Goal: Ask a question: Seek information or help from site administrators or community

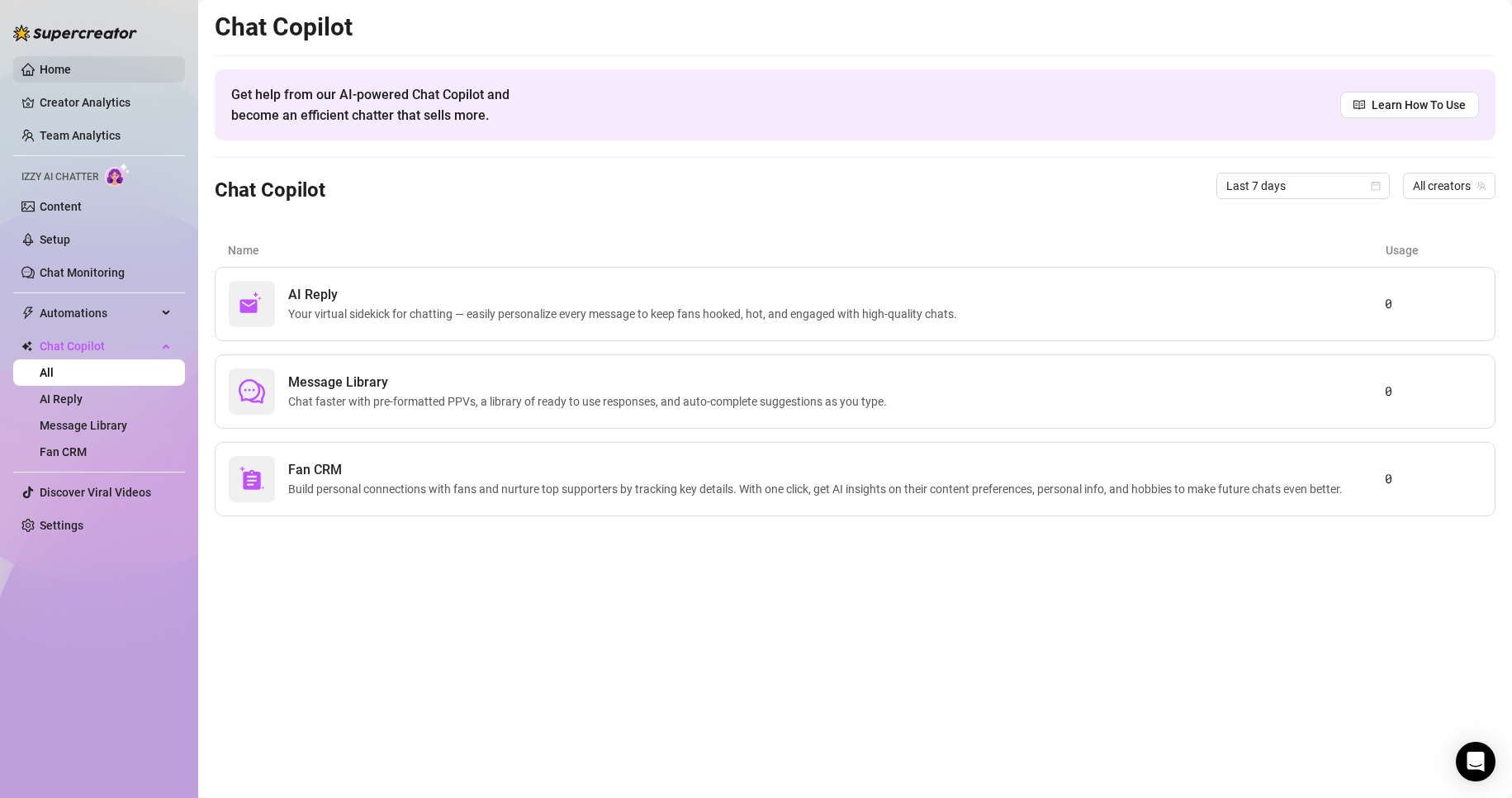
click at [63, 63] on link "Home" at bounding box center [55, 69] width 31 height 13
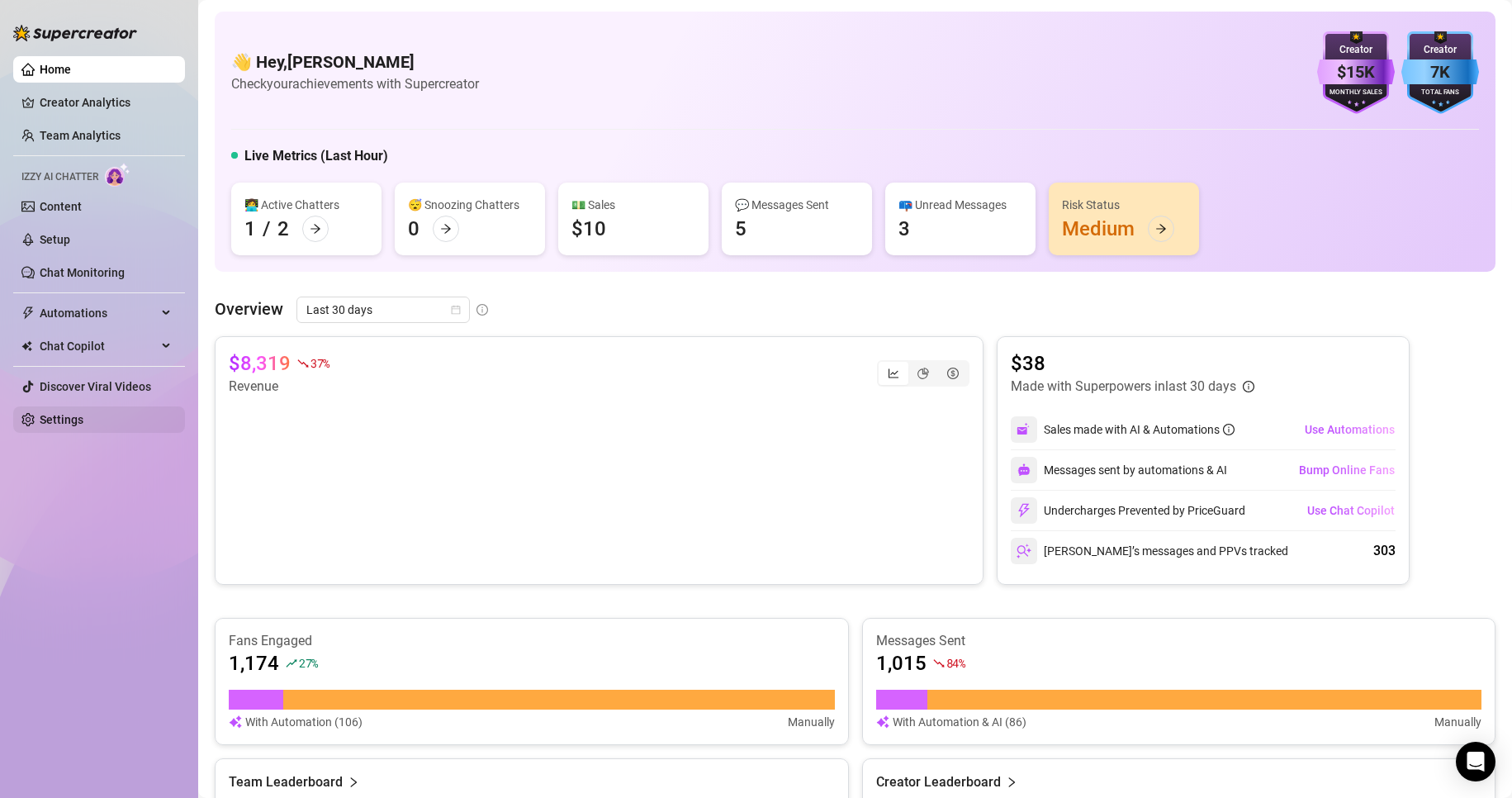
click at [73, 420] on link "Settings" at bounding box center [61, 419] width 43 height 13
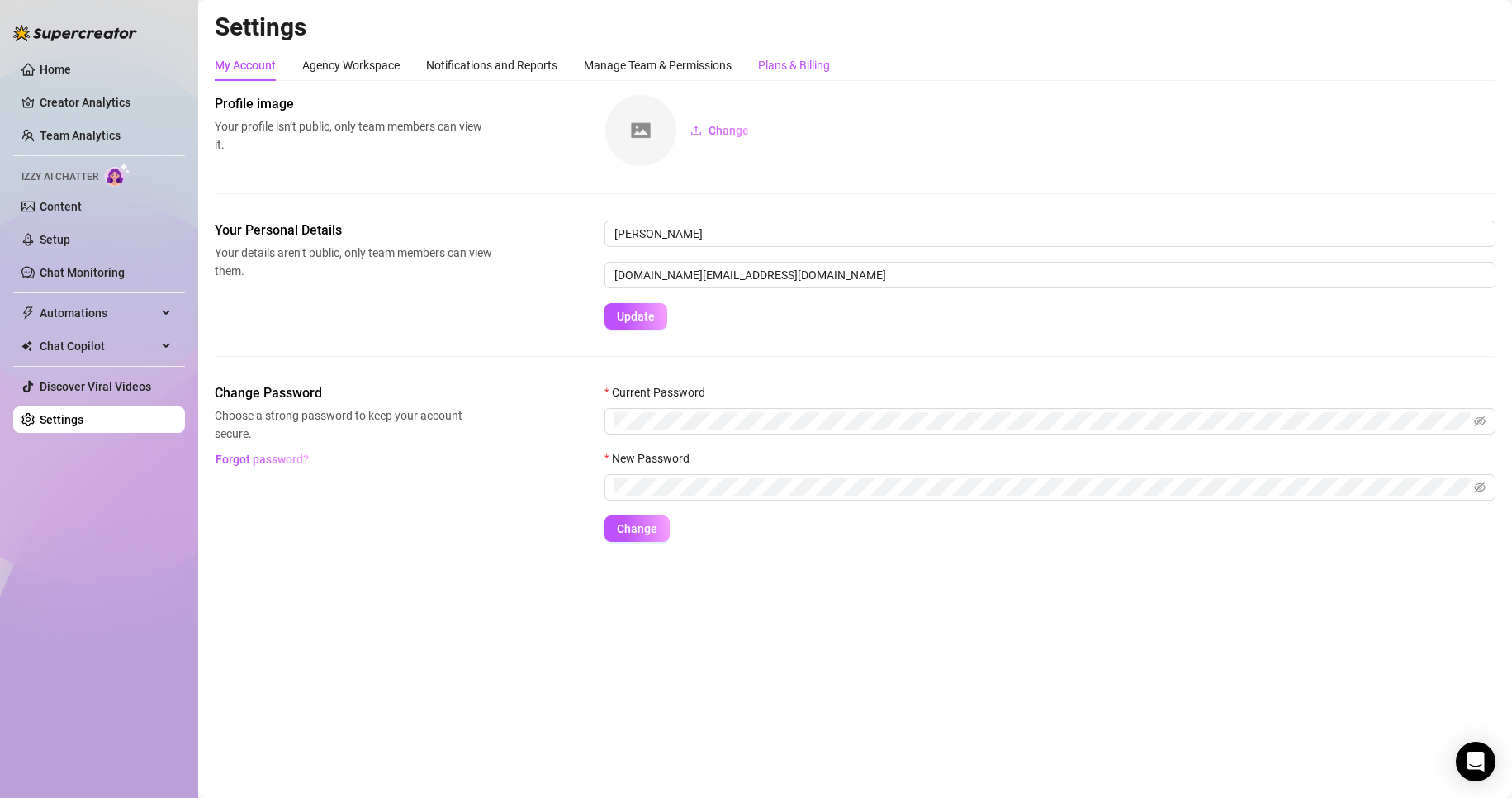
click at [793, 59] on div "Plans & Billing" at bounding box center [794, 65] width 72 height 18
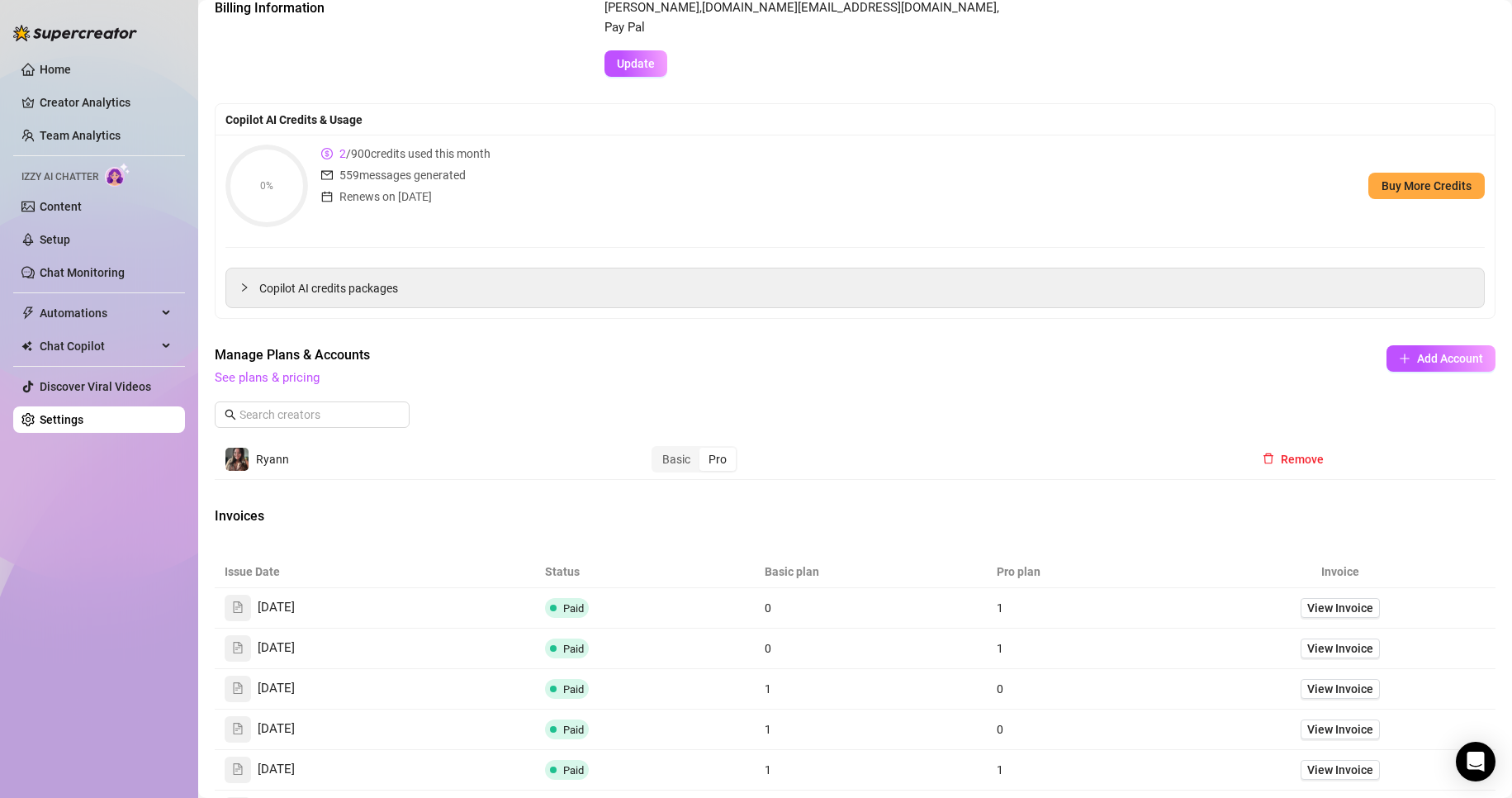
scroll to position [248, 0]
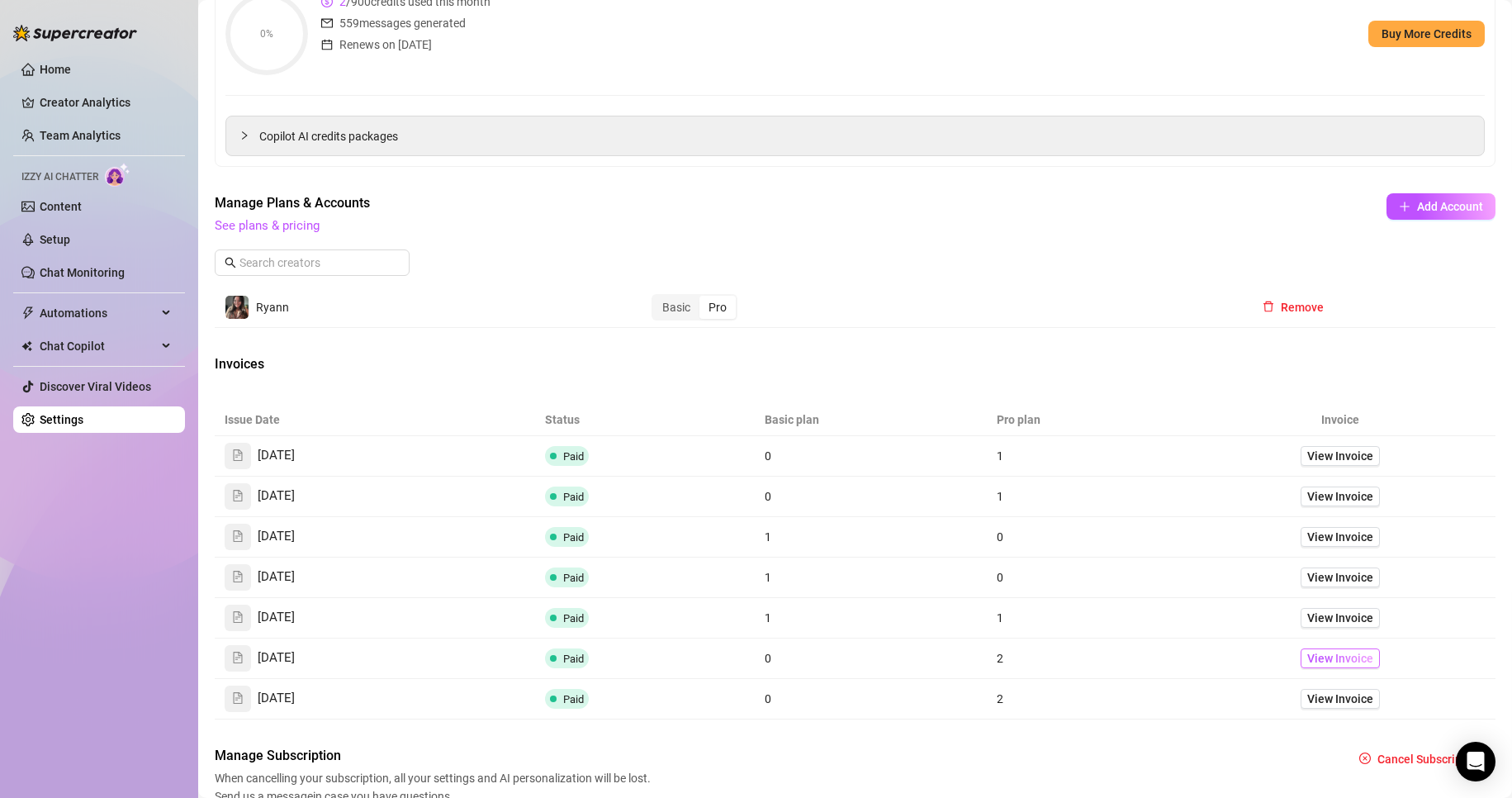
click at [1328, 651] on span "View Invoice" at bounding box center [1340, 658] width 66 height 18
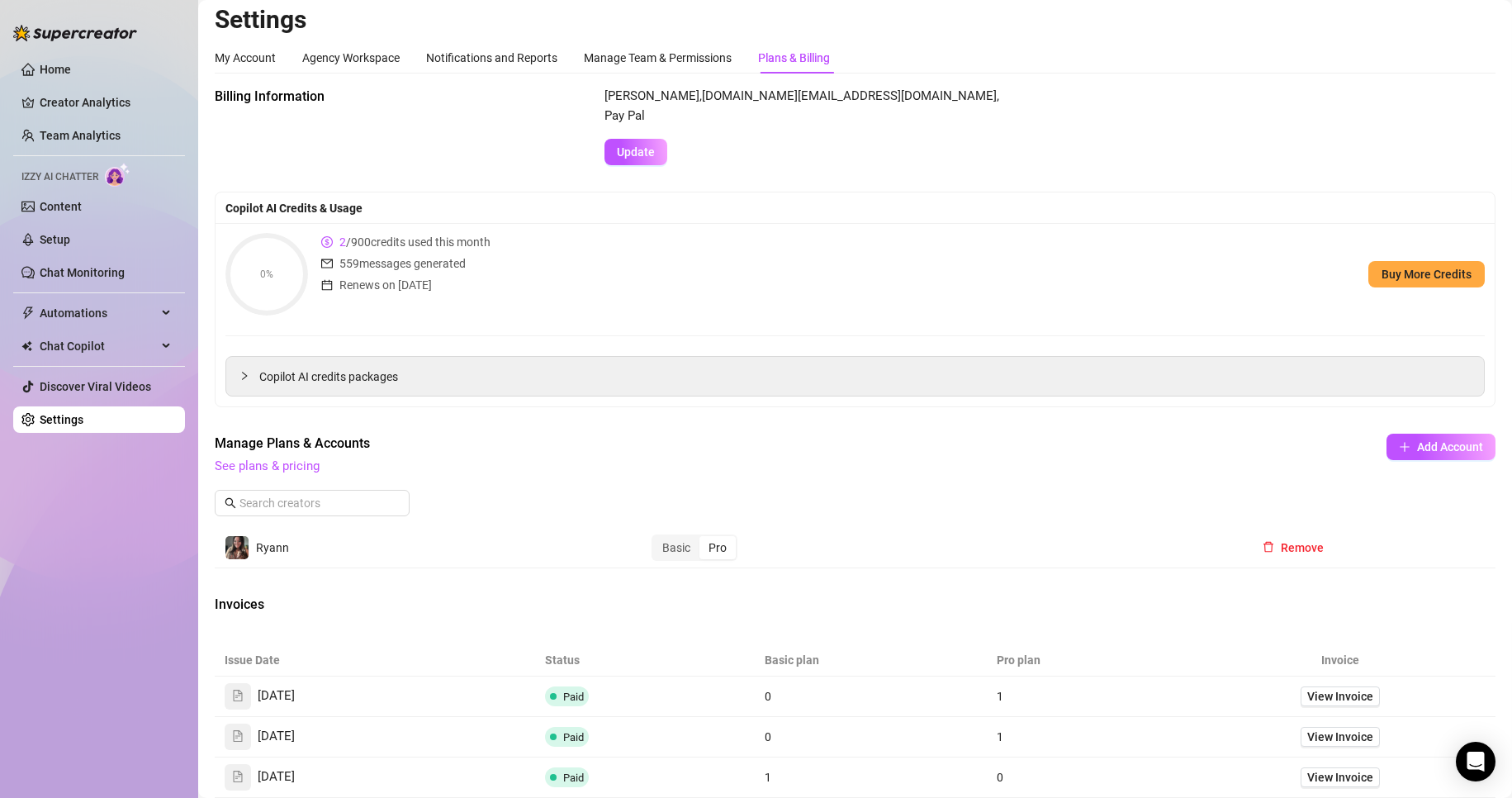
scroll to position [0, 0]
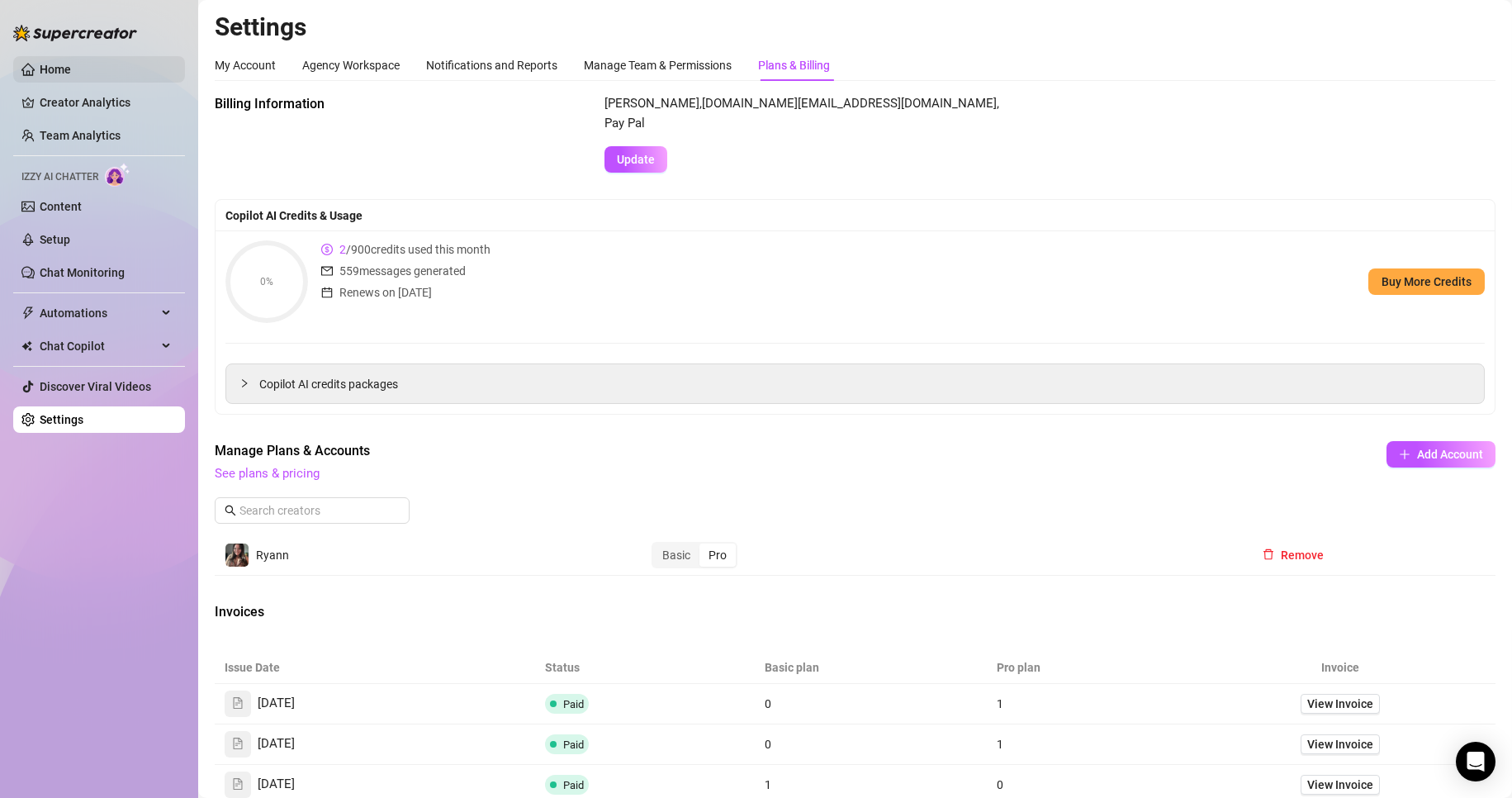
click at [71, 70] on link "Home" at bounding box center [55, 69] width 31 height 13
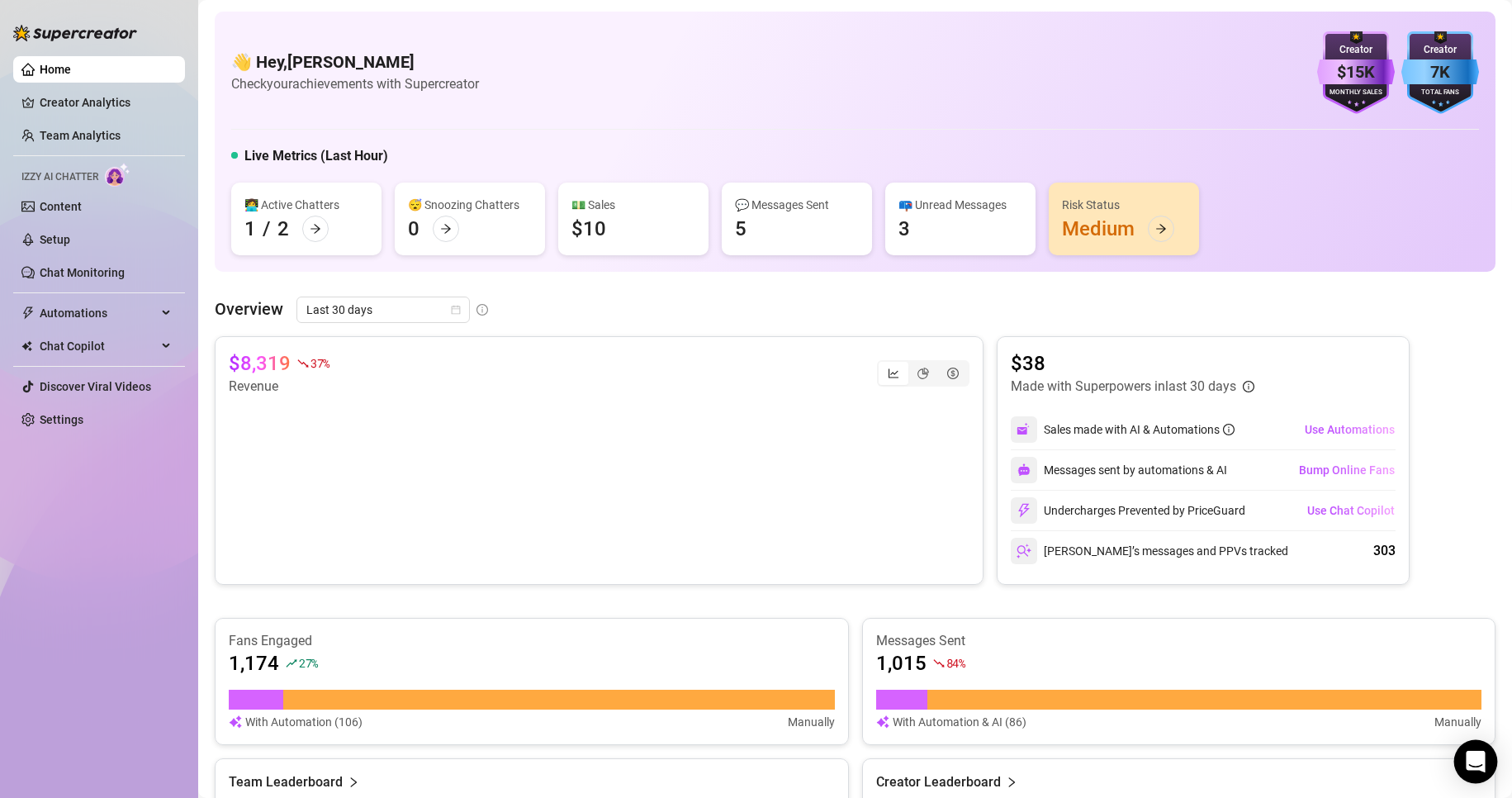
click at [1480, 760] on icon "Open Intercom Messenger" at bounding box center [1475, 762] width 19 height 22
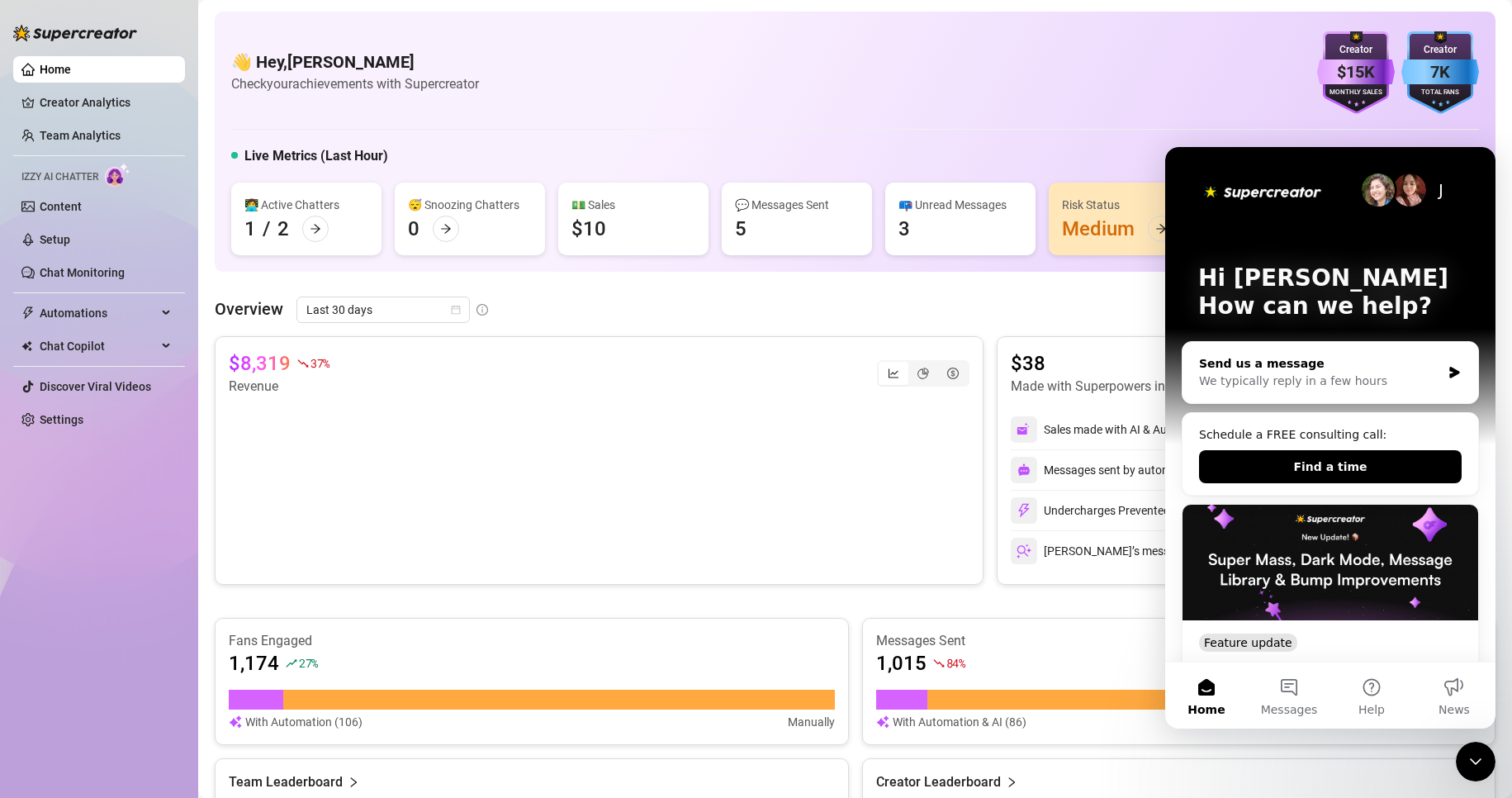
click at [1378, 361] on div "Send us a message" at bounding box center [1320, 364] width 242 height 18
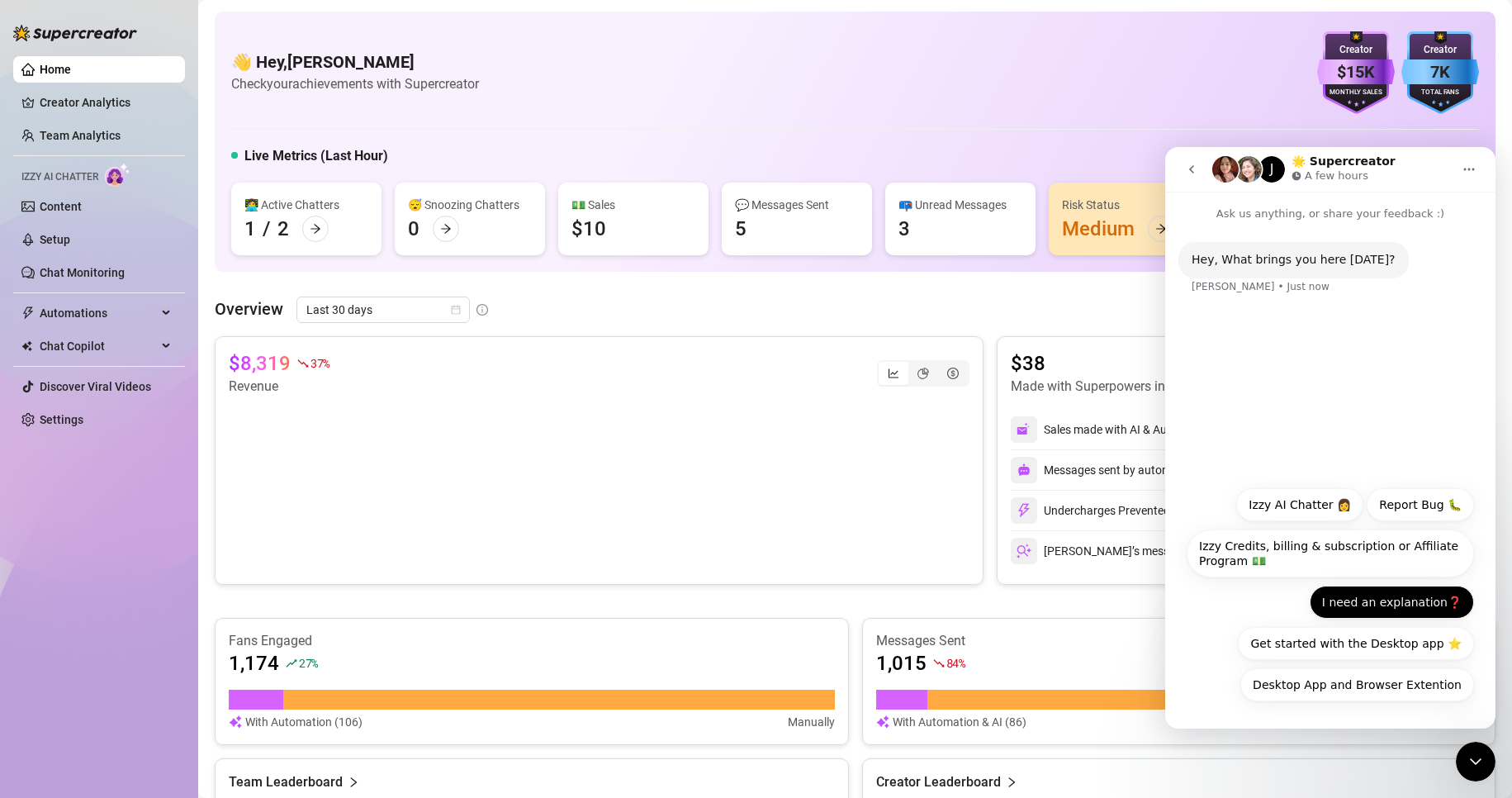
click at [1408, 600] on button "I need an explanation❓" at bounding box center [1391, 602] width 164 height 33
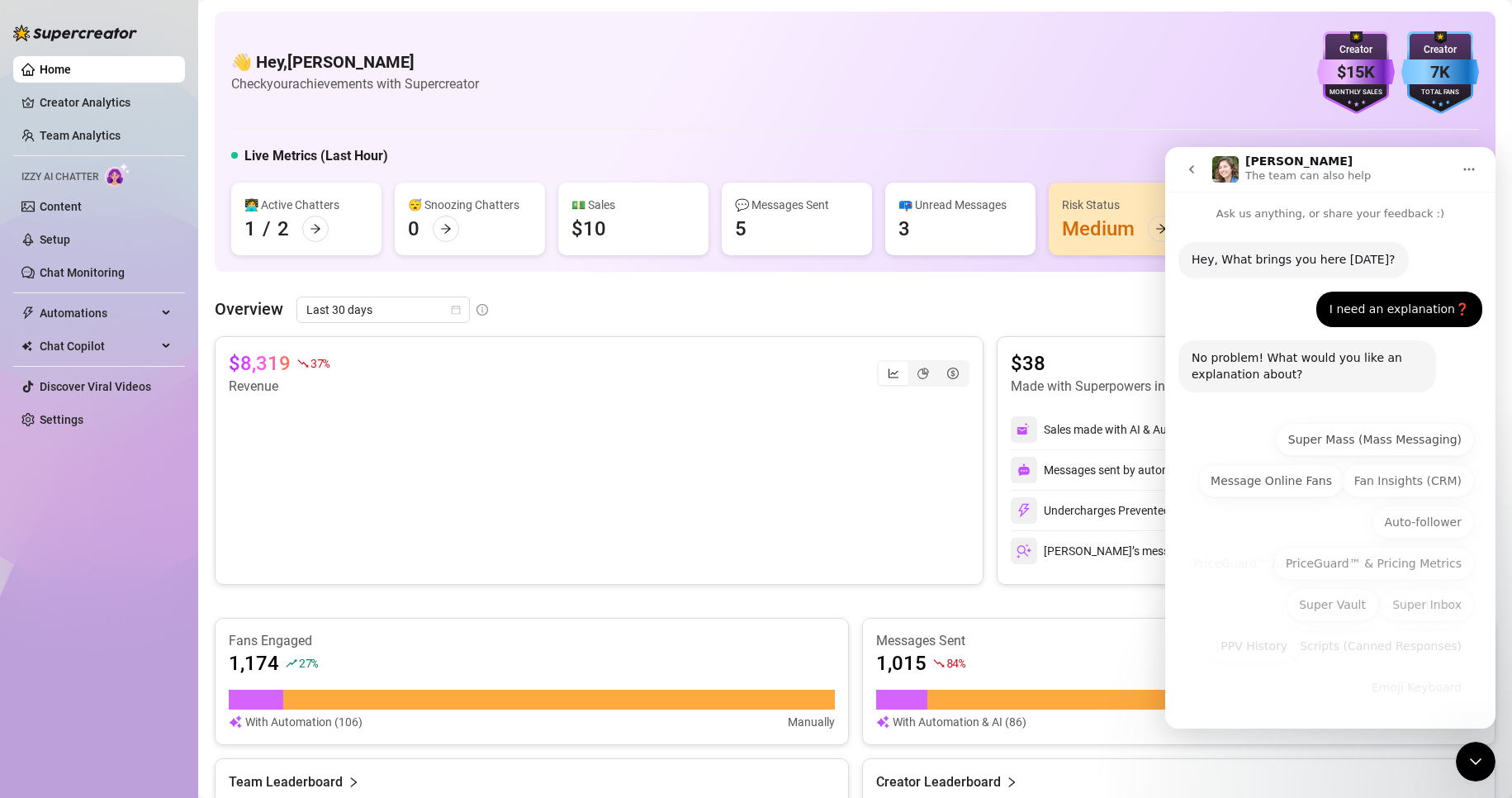
scroll to position [3, 0]
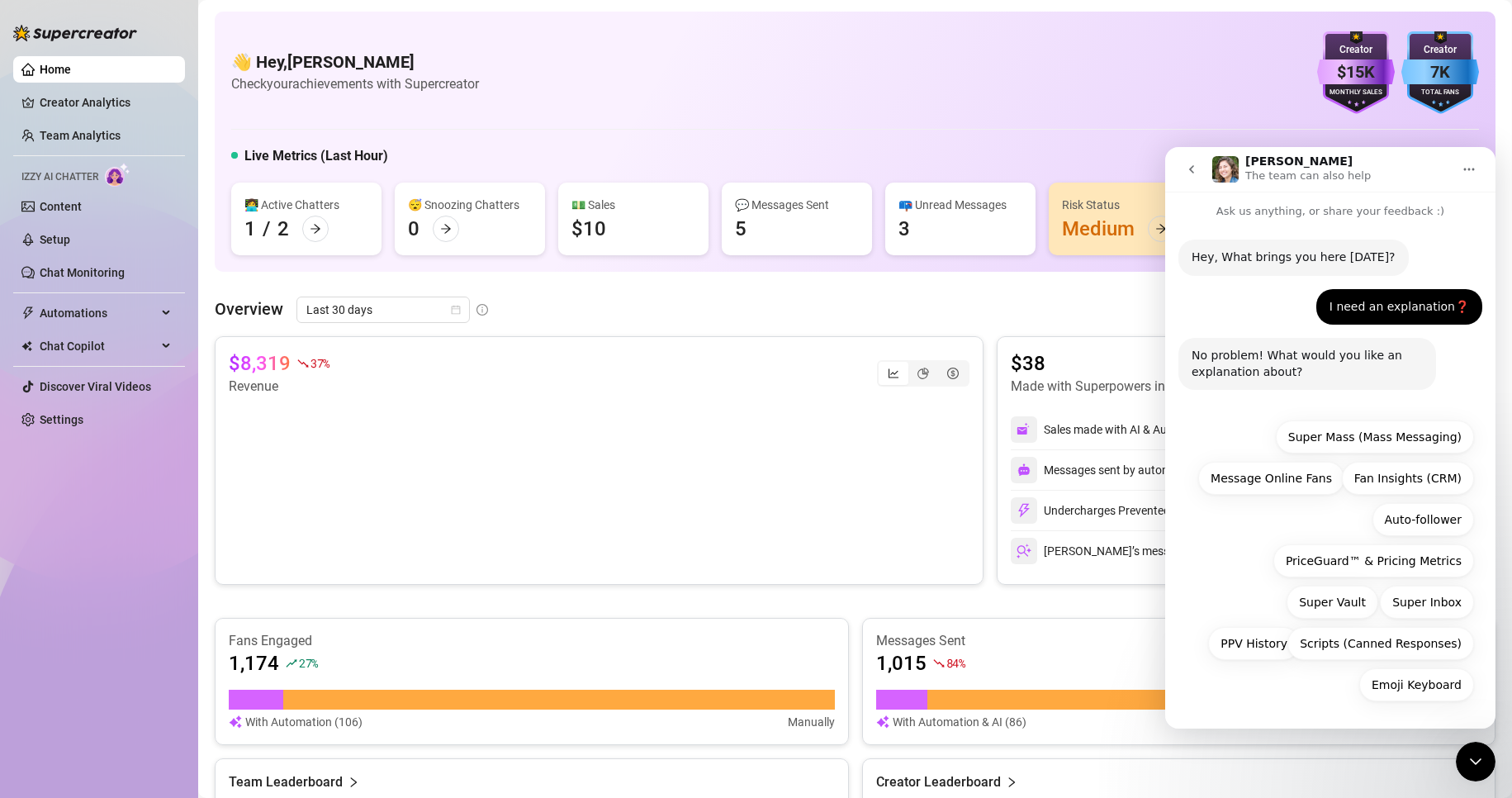
click at [1197, 166] on icon "go back" at bounding box center [1190, 168] width 13 height 13
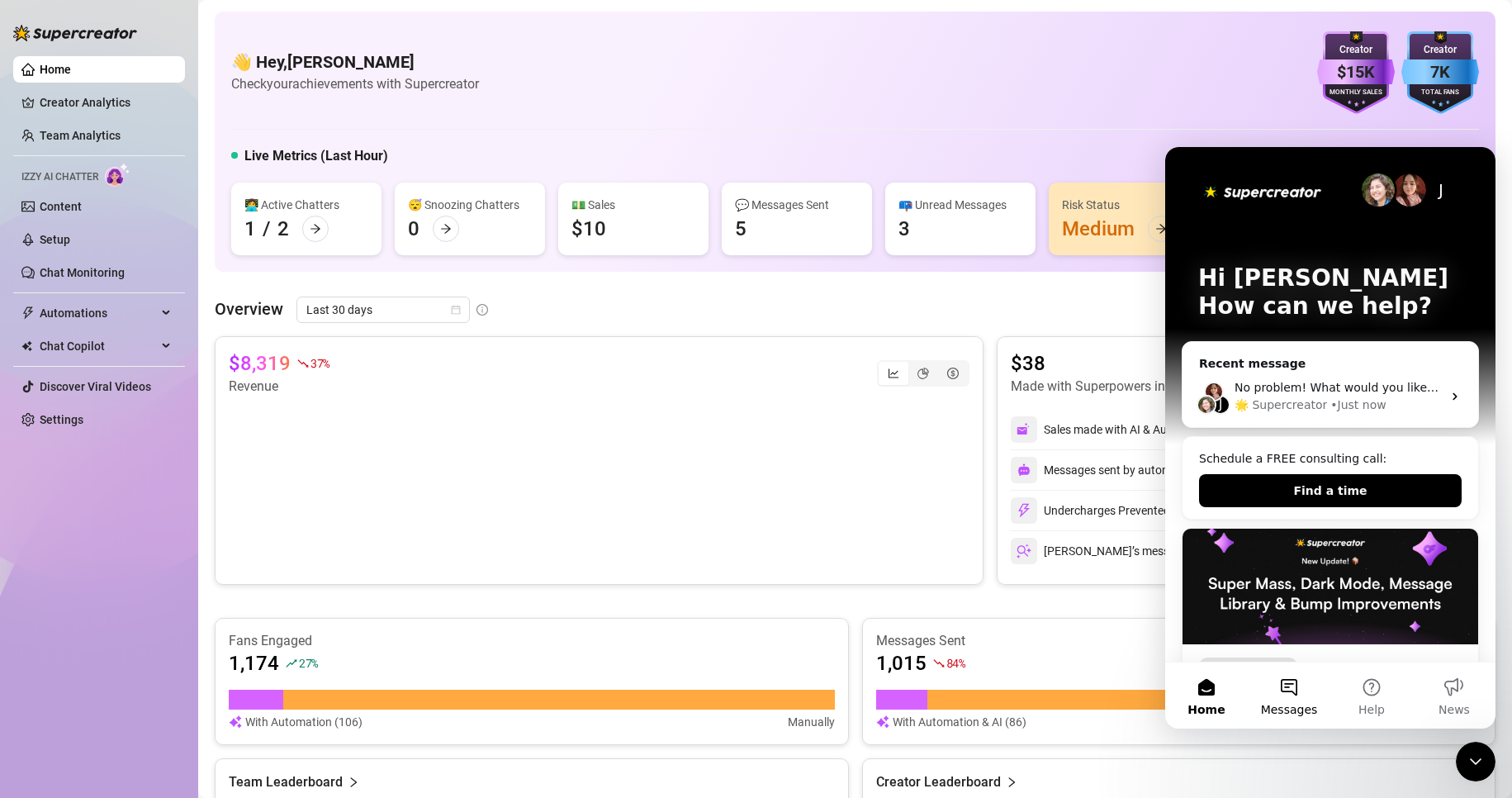
click at [1295, 692] on button "Messages" at bounding box center [1289, 695] width 83 height 66
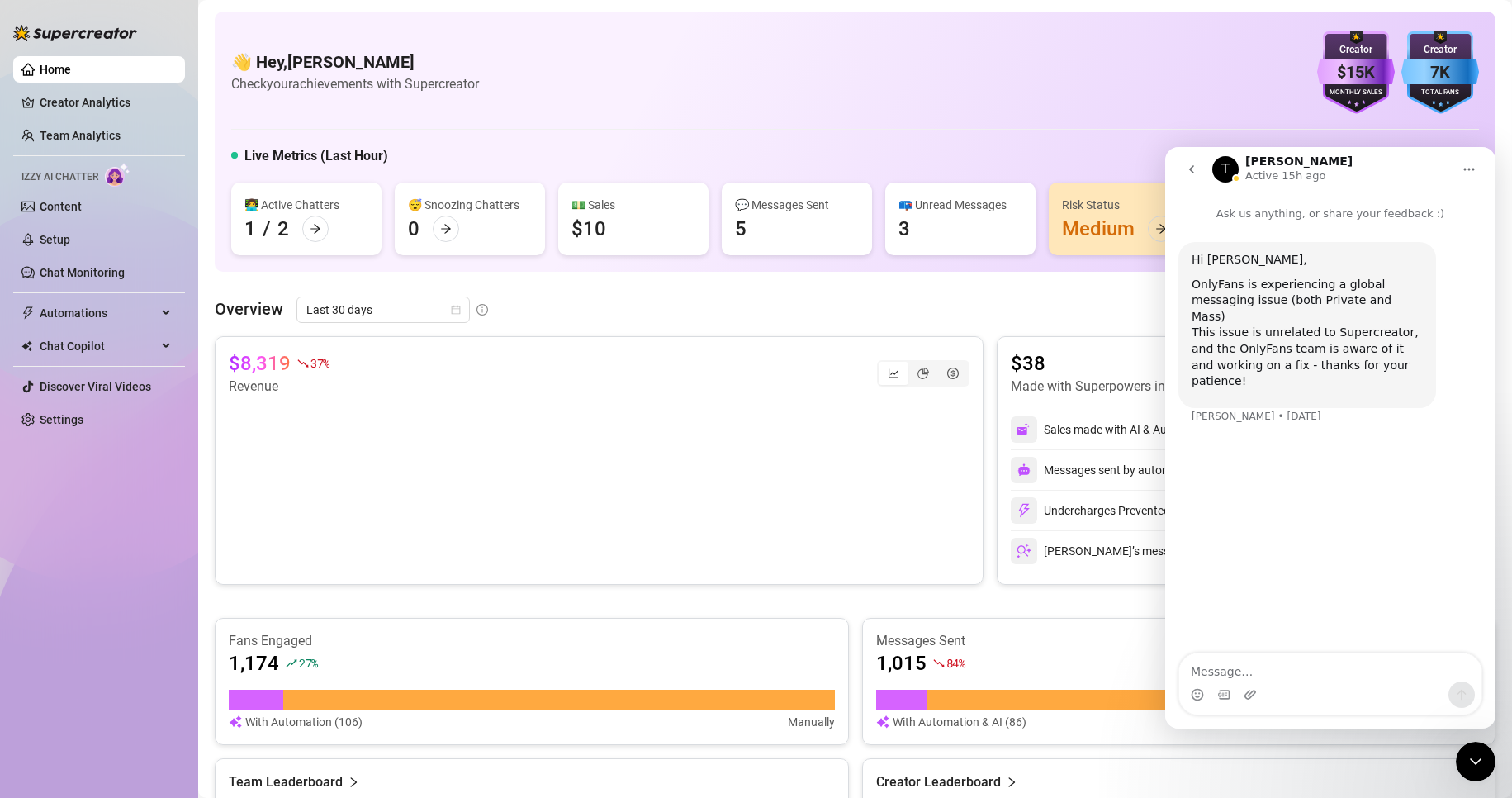
click at [1314, 676] on textarea "Message…" at bounding box center [1330, 667] width 302 height 29
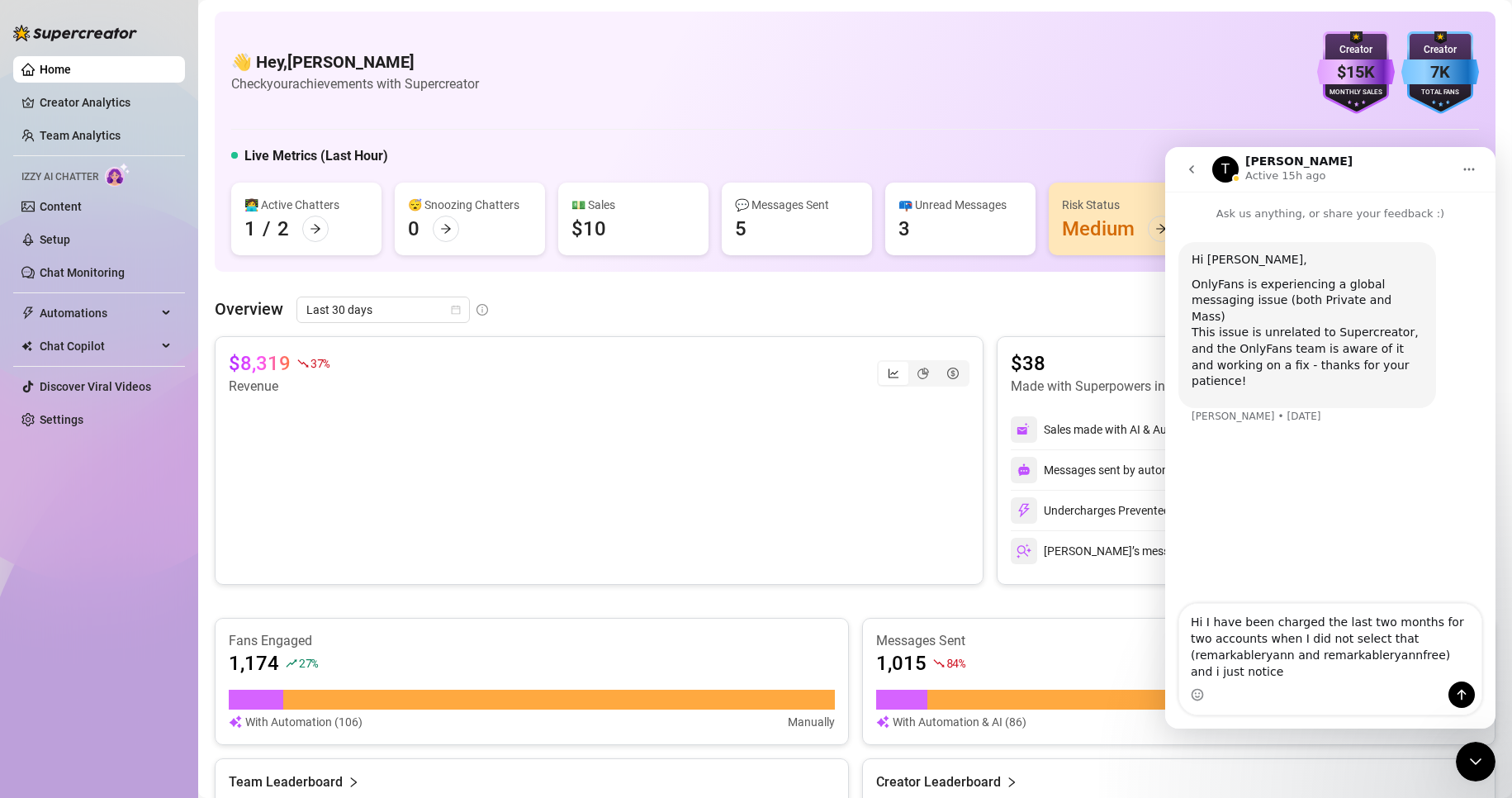
type textarea "Hi I have been charged the last two months for two accounts when I did not sele…"
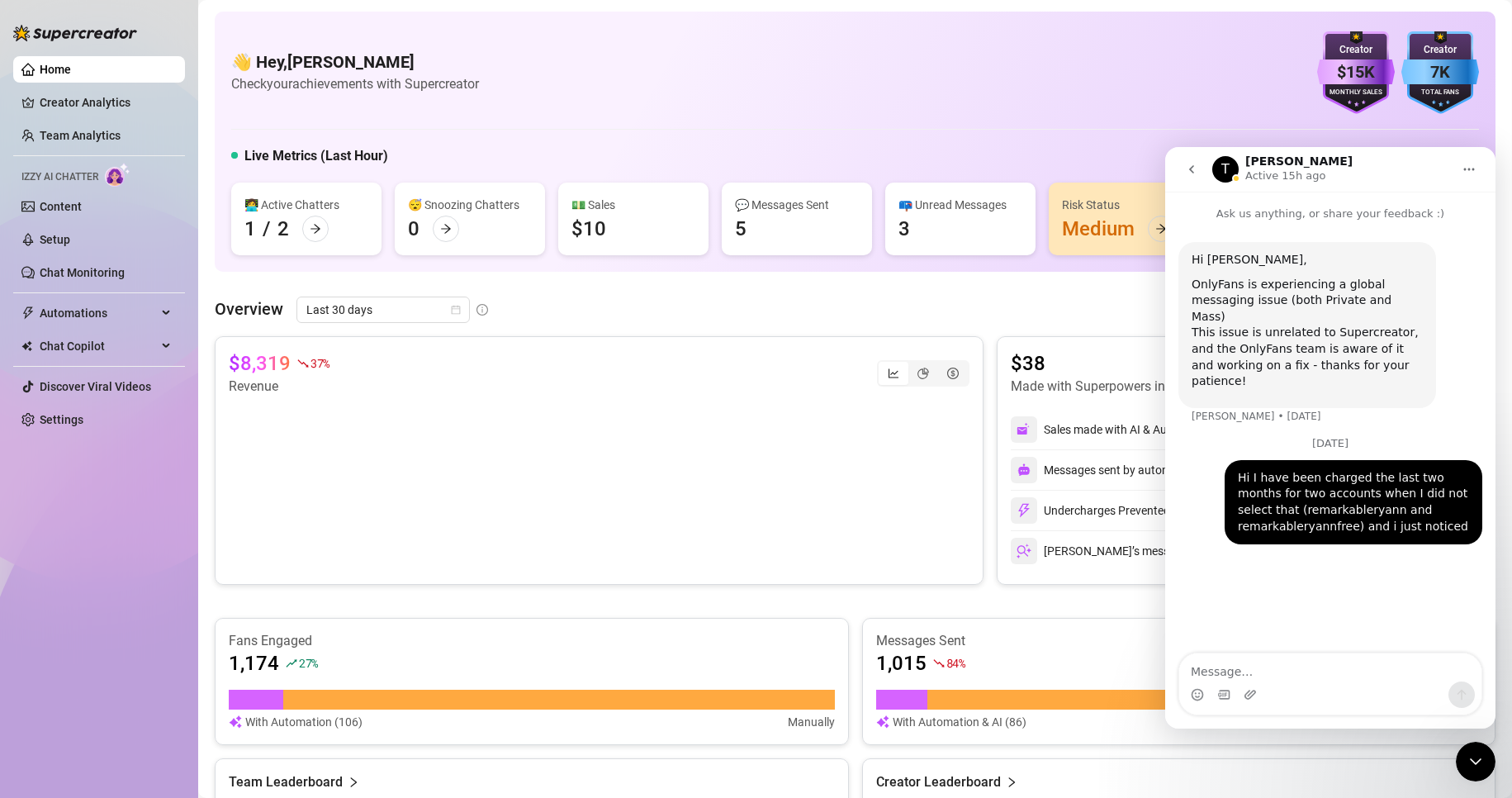
click at [1235, 670] on textarea "Message…" at bounding box center [1330, 667] width 302 height 29
type textarea "it is supposed to have only been for remarkableryann"
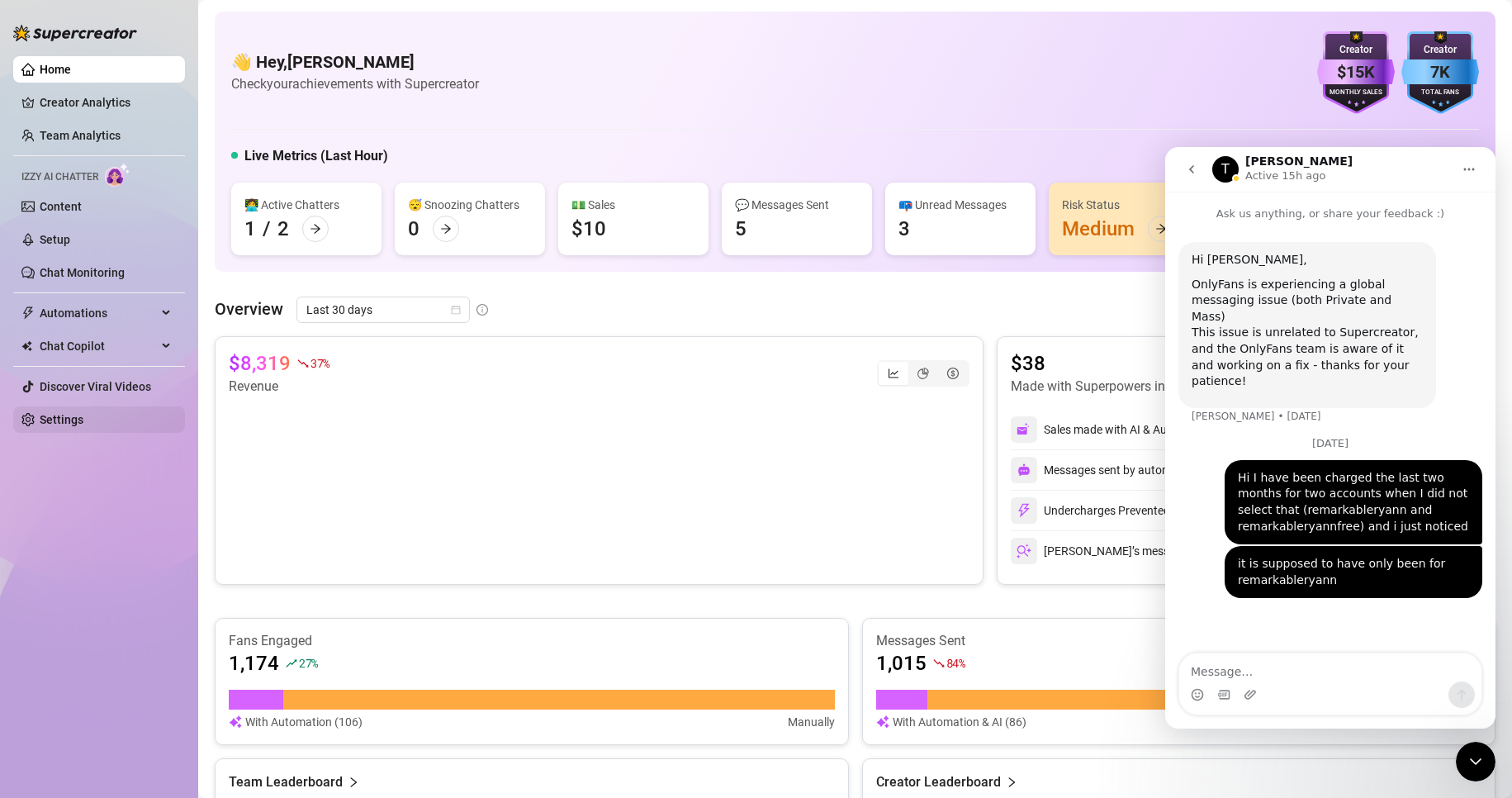
click at [84, 422] on link "Settings" at bounding box center [61, 419] width 43 height 13
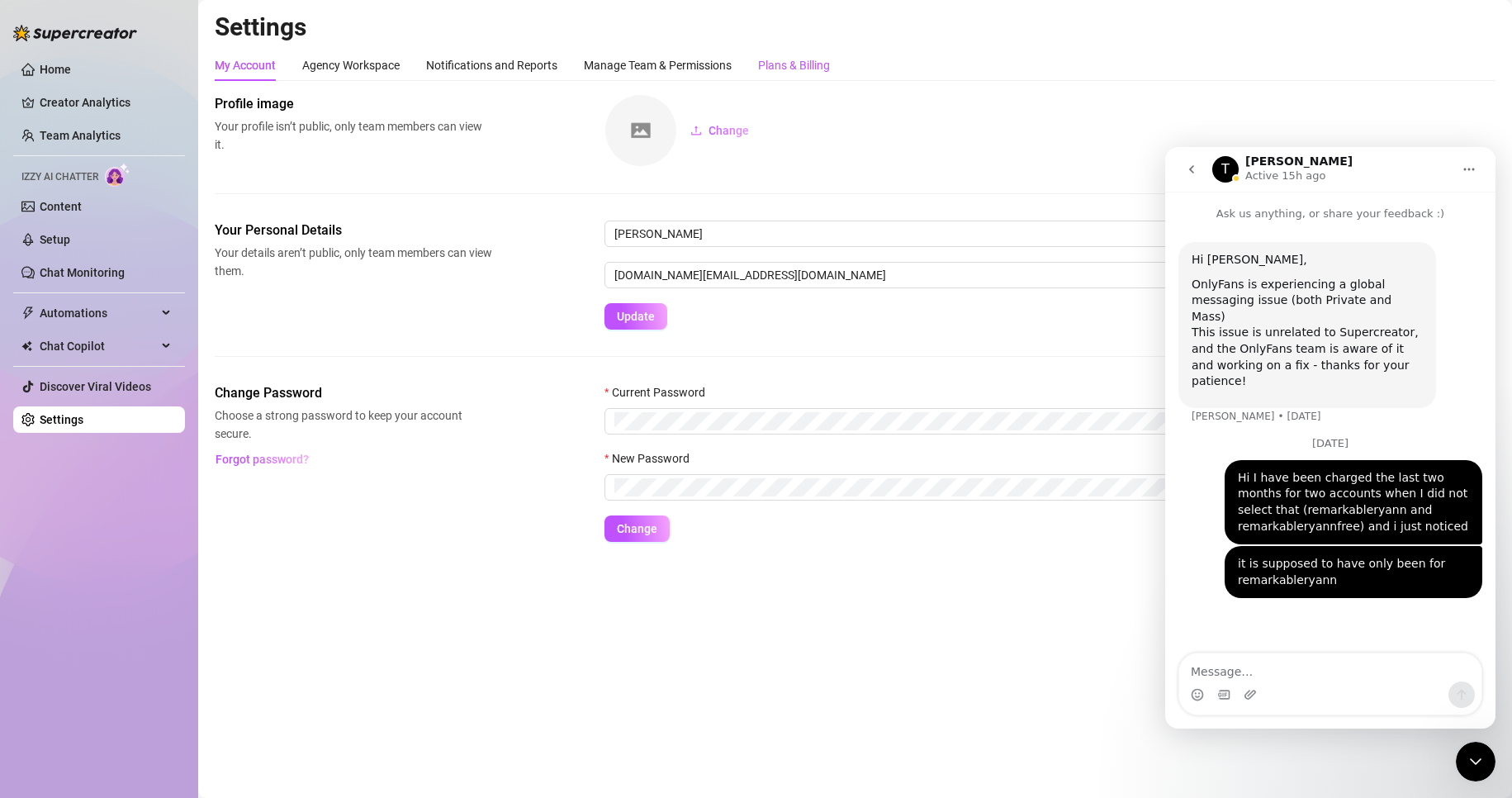
click at [804, 68] on div "Plans & Billing" at bounding box center [794, 65] width 72 height 18
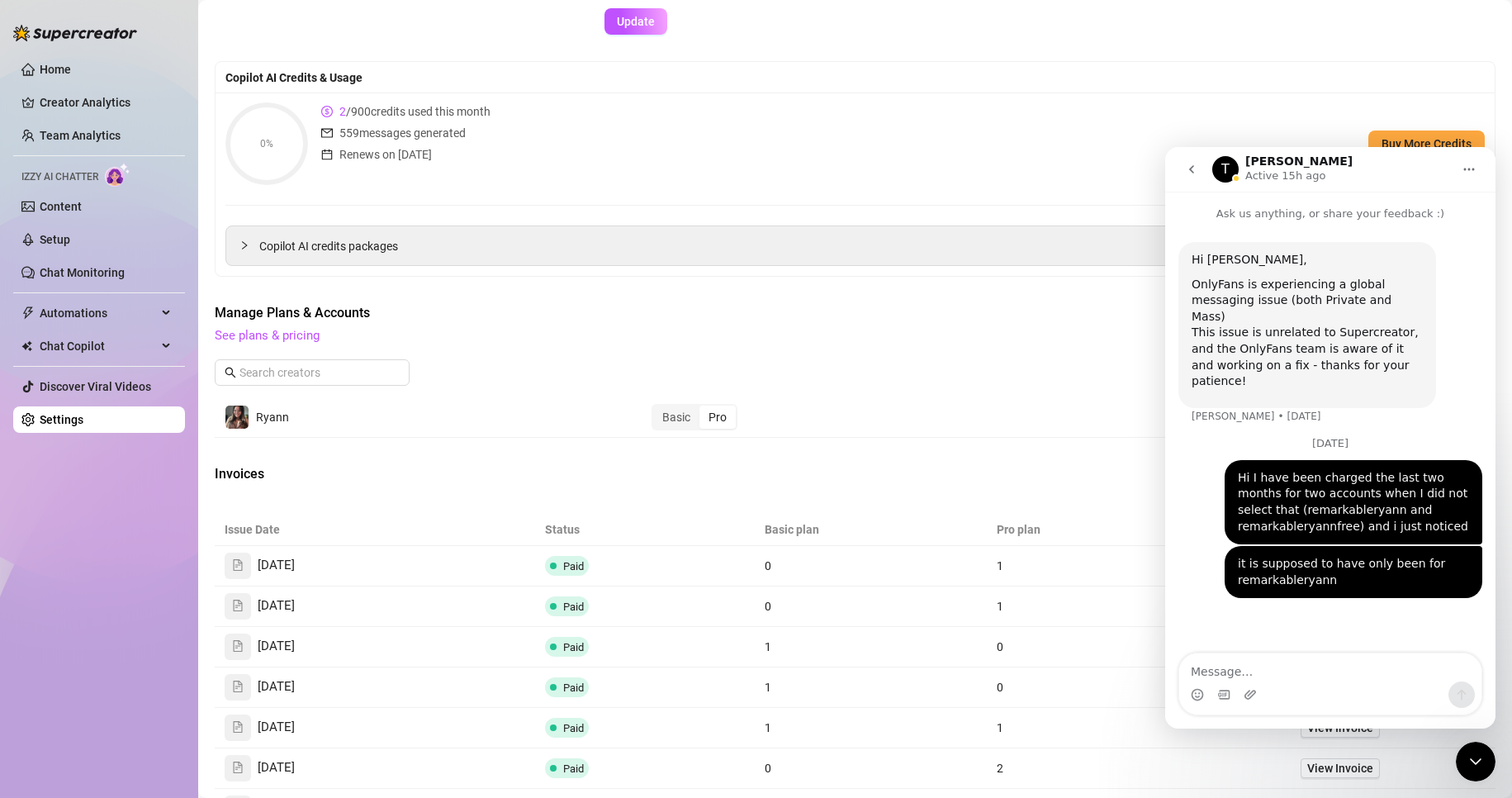
scroll to position [326, 0]
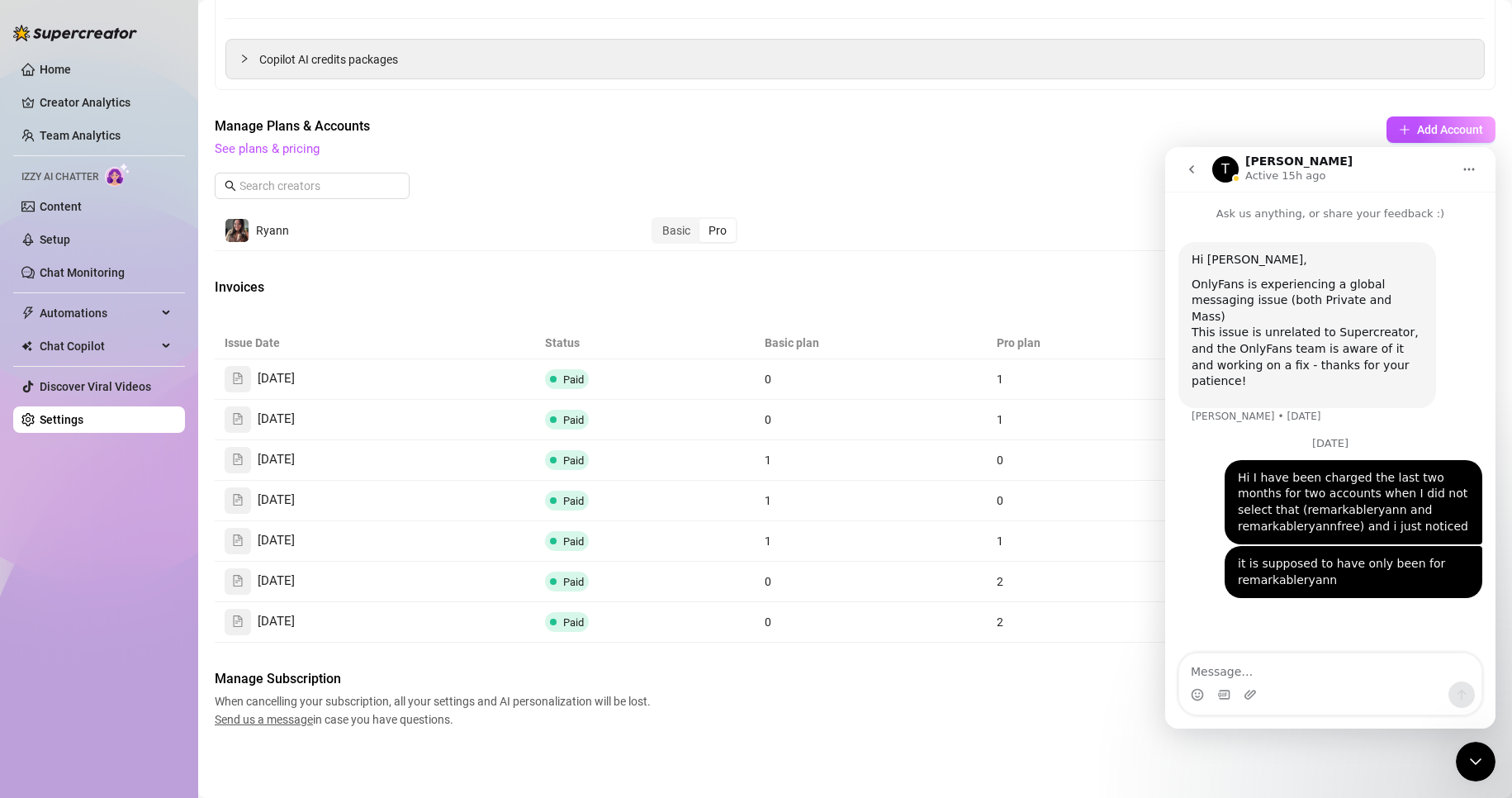
click at [1074, 126] on span "Manage Plans & Accounts" at bounding box center [744, 126] width 1059 height 20
click at [1187, 174] on icon "go back" at bounding box center [1190, 168] width 13 height 13
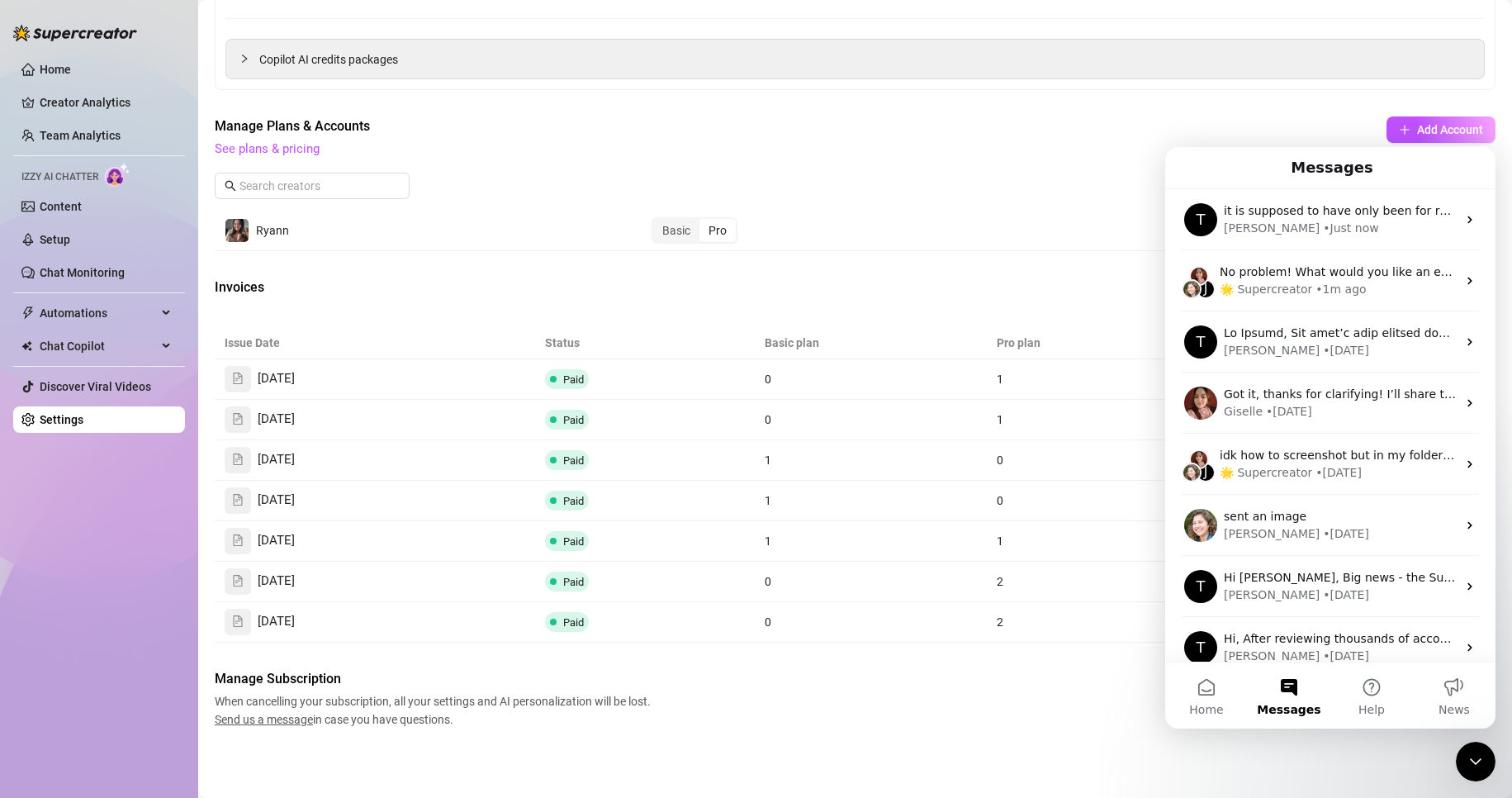
click at [1114, 140] on span "See plans & pricing" at bounding box center [744, 150] width 1059 height 20
click at [1052, 108] on div "Billing Information [PERSON_NAME] , [DOMAIN_NAME][EMAIL_ADDRESS][DOMAIN_NAME] ,…" at bounding box center [855, 249] width 1281 height 958
click at [1482, 759] on icon "Close Intercom Messenger" at bounding box center [1476, 762] width 20 height 20
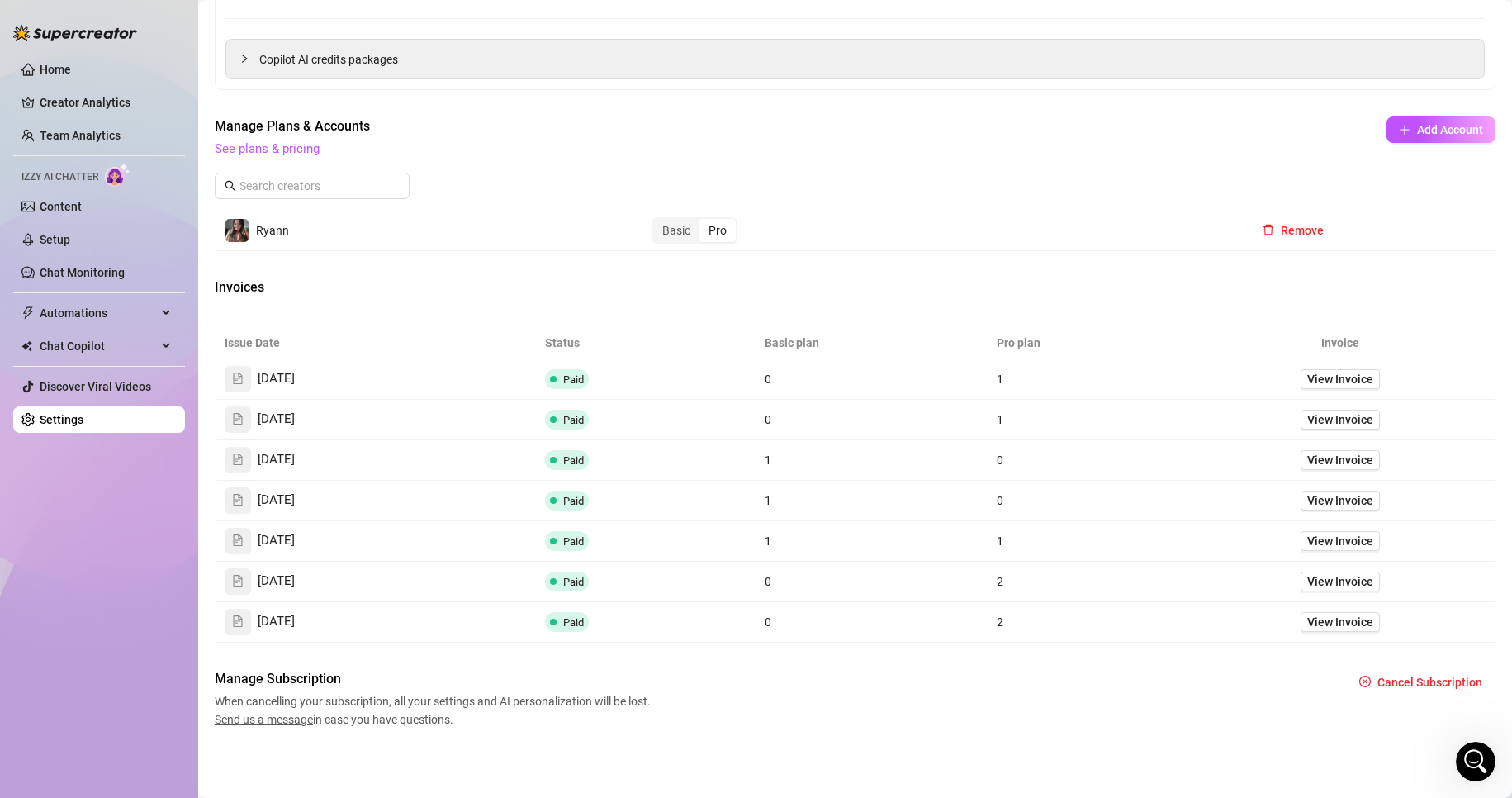
scroll to position [0, 0]
